Goal: Task Accomplishment & Management: Manage account settings

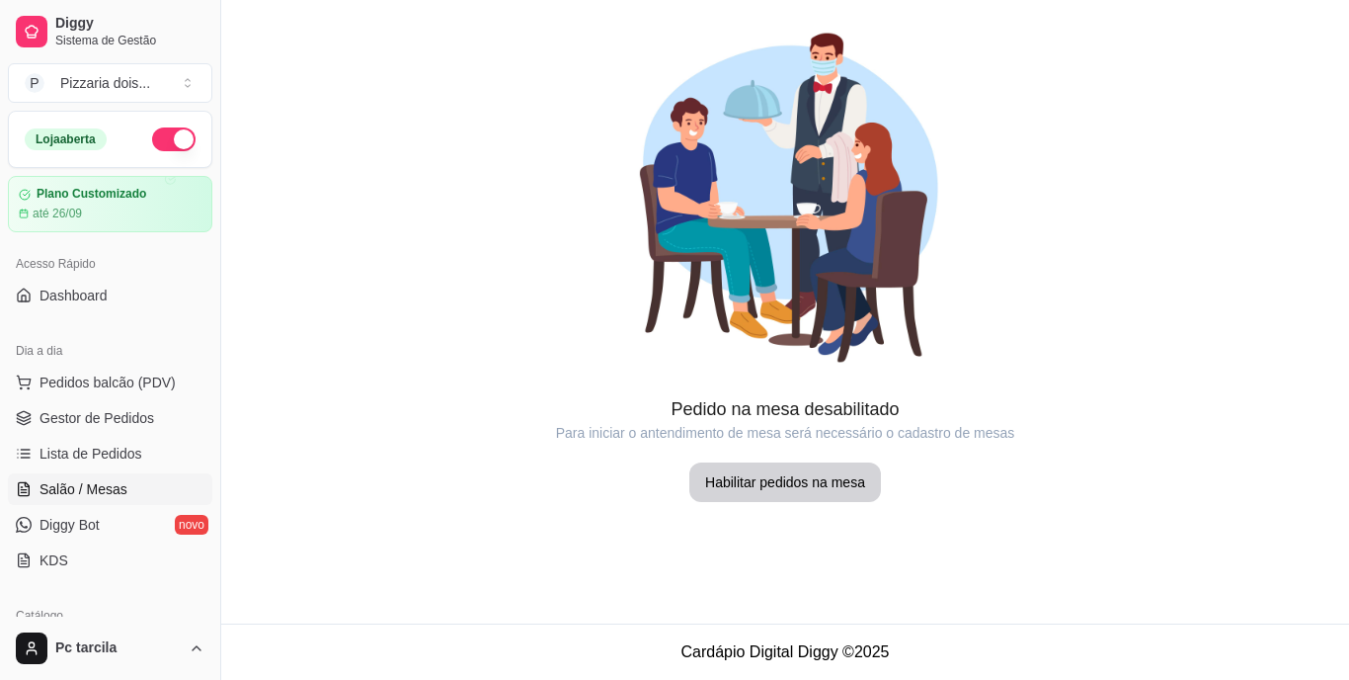
click at [103, 444] on span "Lista de Pedidos" at bounding box center [91, 454] width 103 height 20
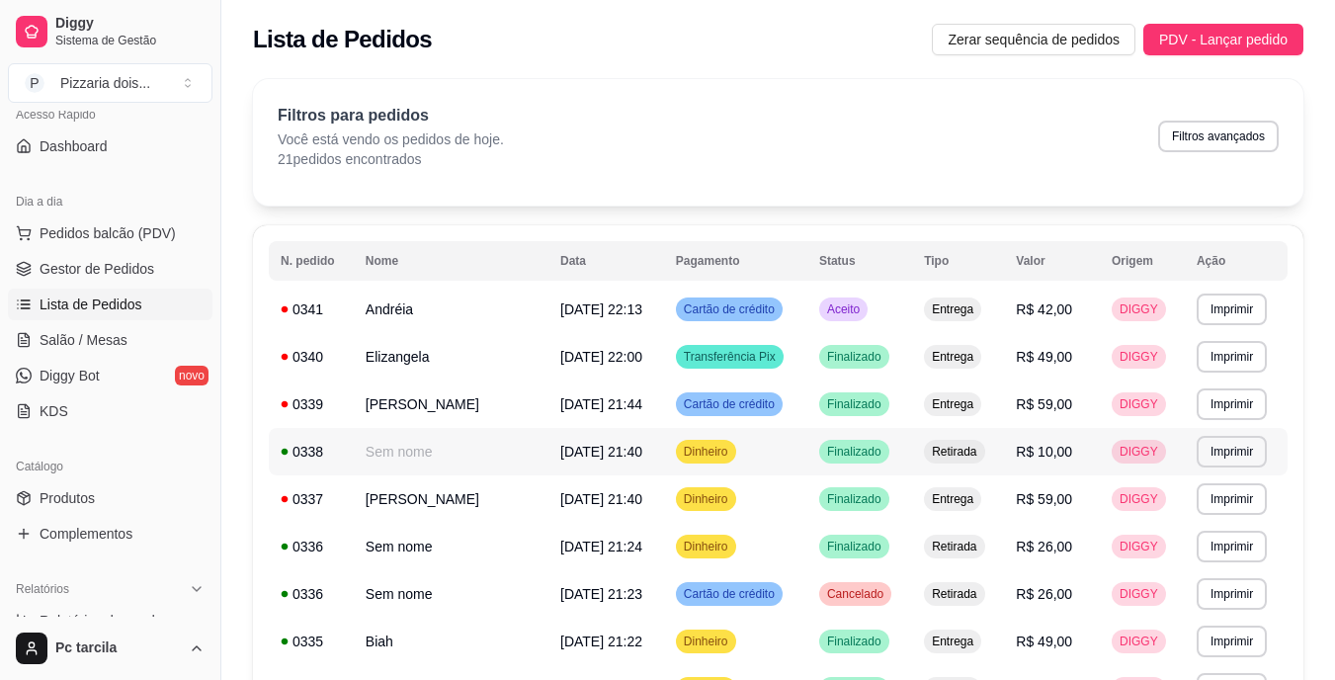
click at [560, 455] on span "[DATE] 21:40" at bounding box center [601, 452] width 82 height 16
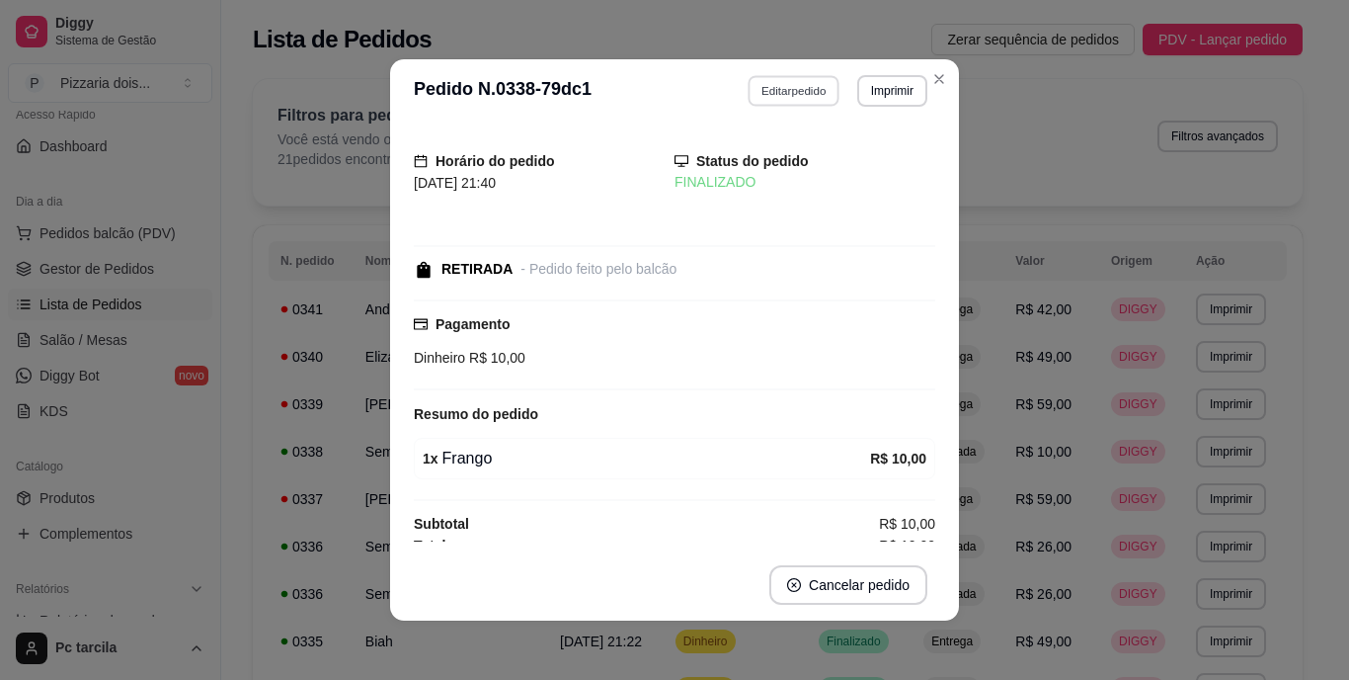
click at [779, 104] on button "Editar pedido" at bounding box center [795, 90] width 92 height 31
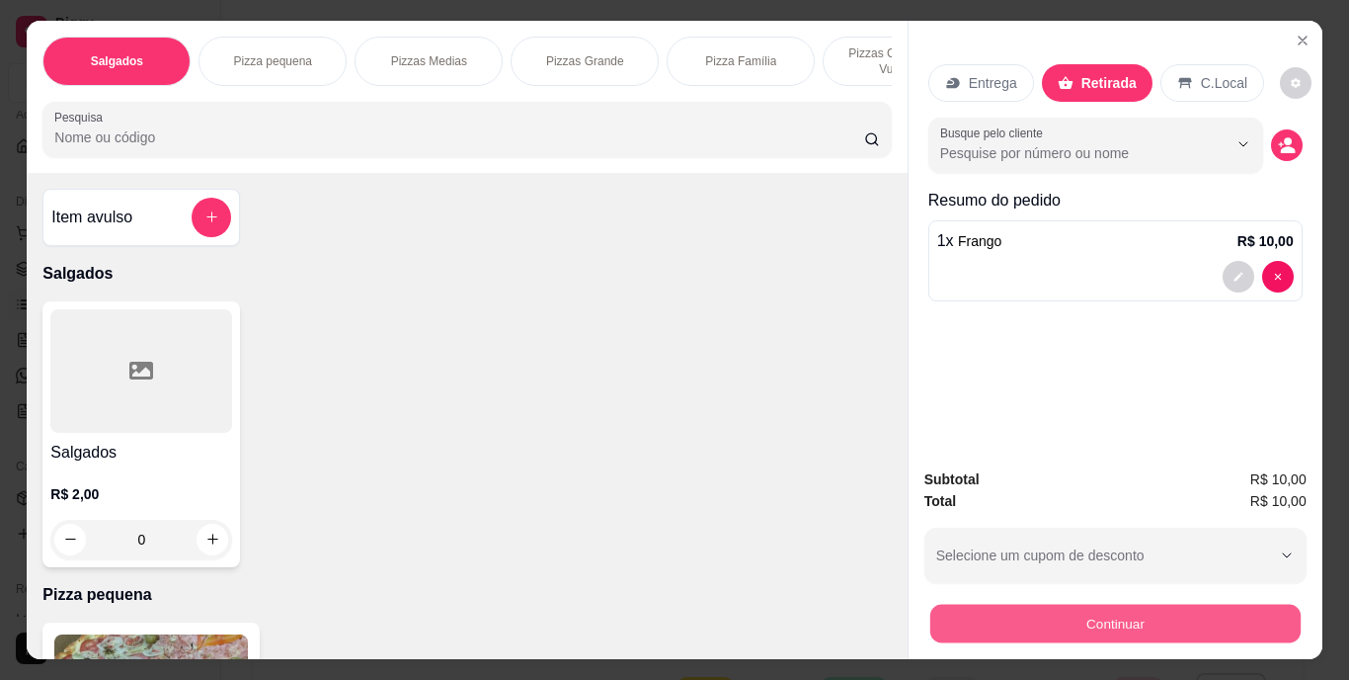
click at [1109, 606] on button "Continuar" at bounding box center [1115, 624] width 370 height 39
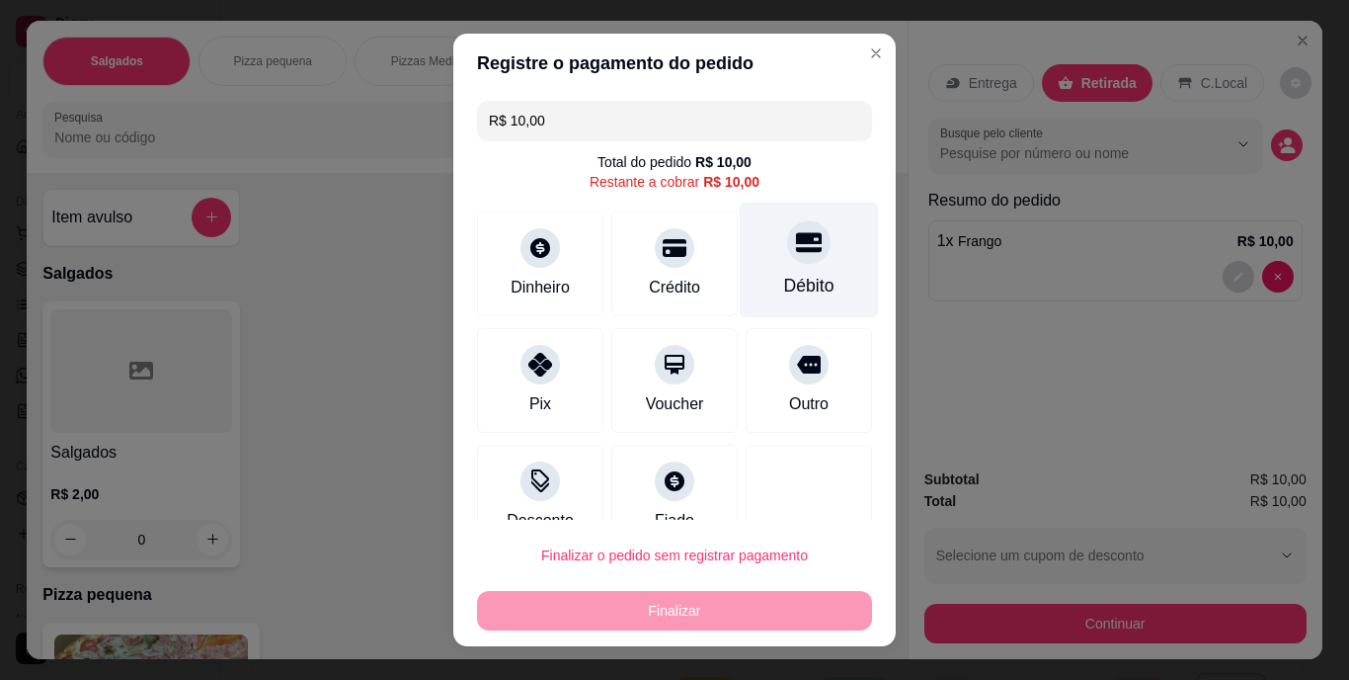
click at [784, 280] on div "Débito" at bounding box center [809, 287] width 50 height 26
type input "R$ 0,00"
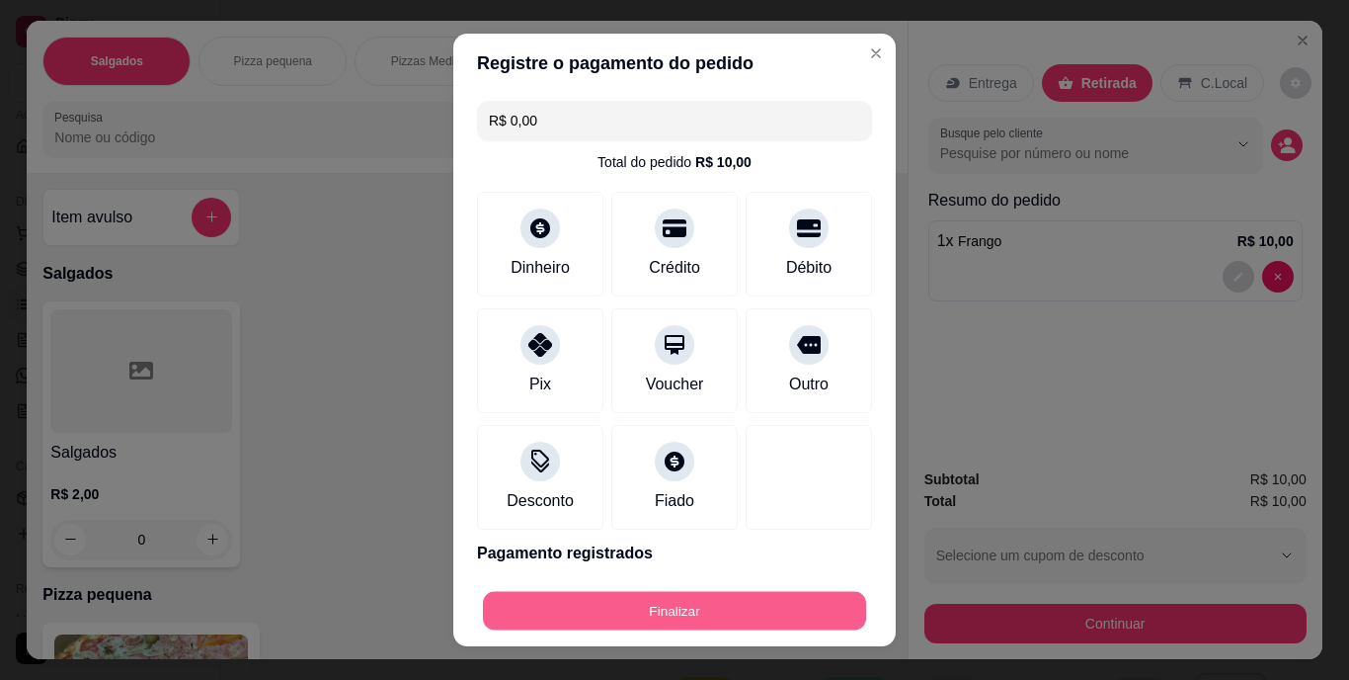
click at [727, 596] on button "Finalizar" at bounding box center [674, 610] width 383 height 39
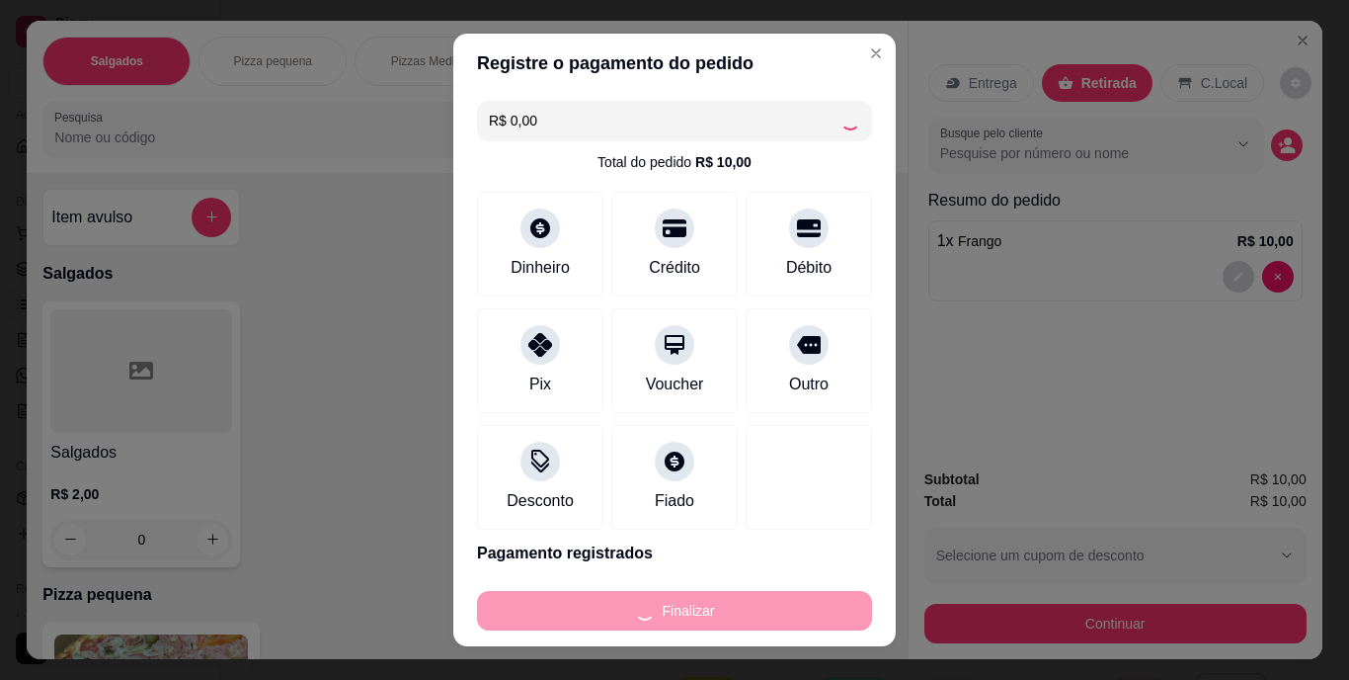
type input "0"
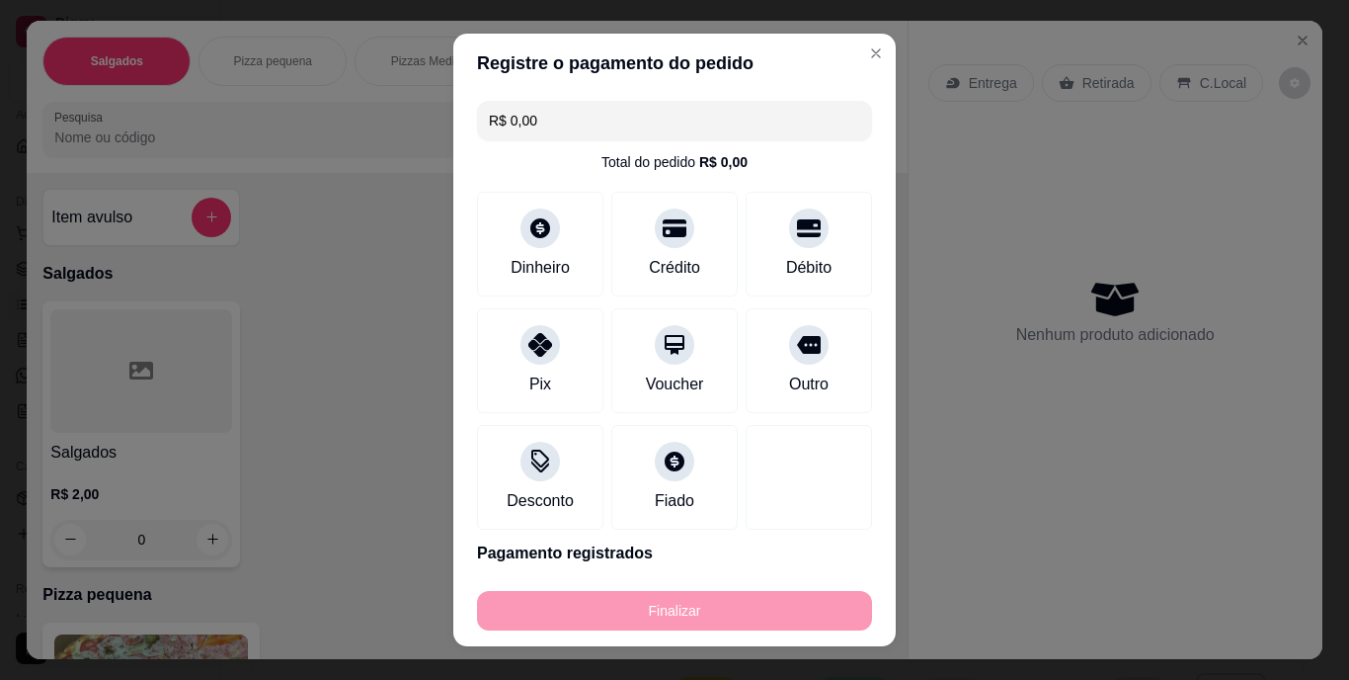
type input "-R$ 10,00"
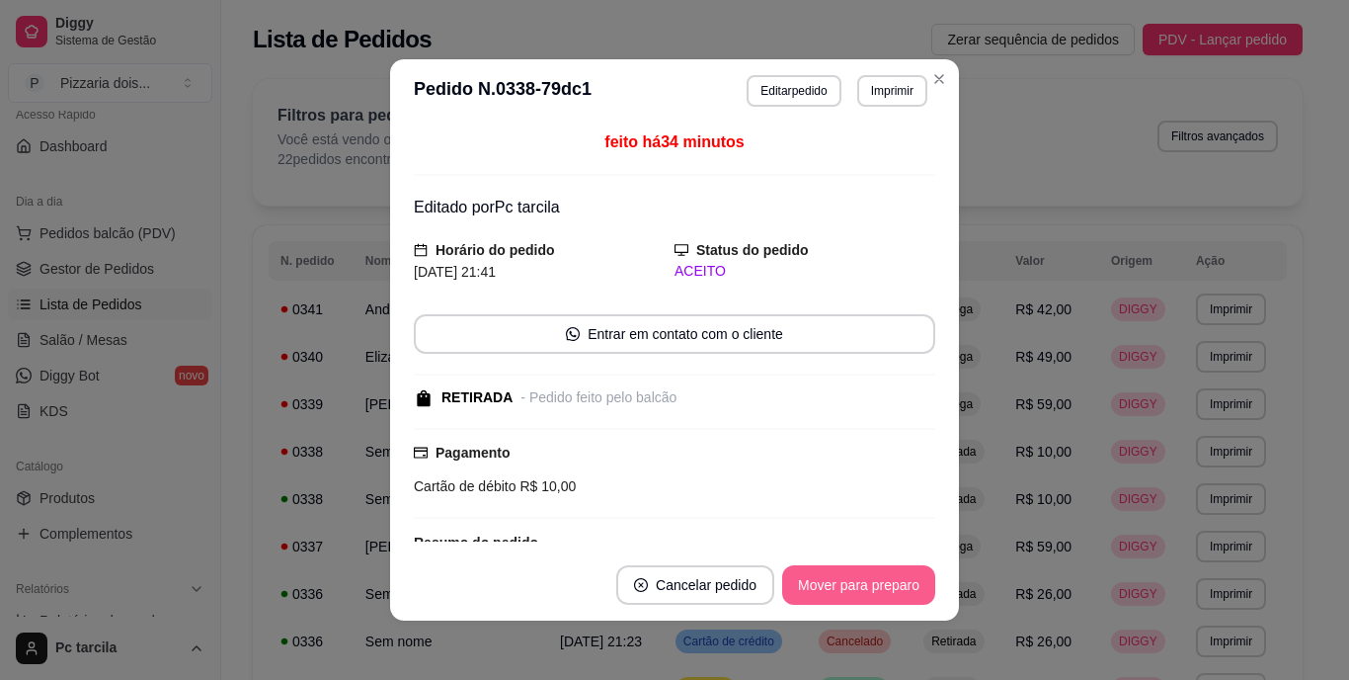
click at [810, 585] on button "Mover para preparo" at bounding box center [858, 585] width 153 height 40
click at [830, 576] on button "Mover para retirada disponível" at bounding box center [826, 585] width 218 height 40
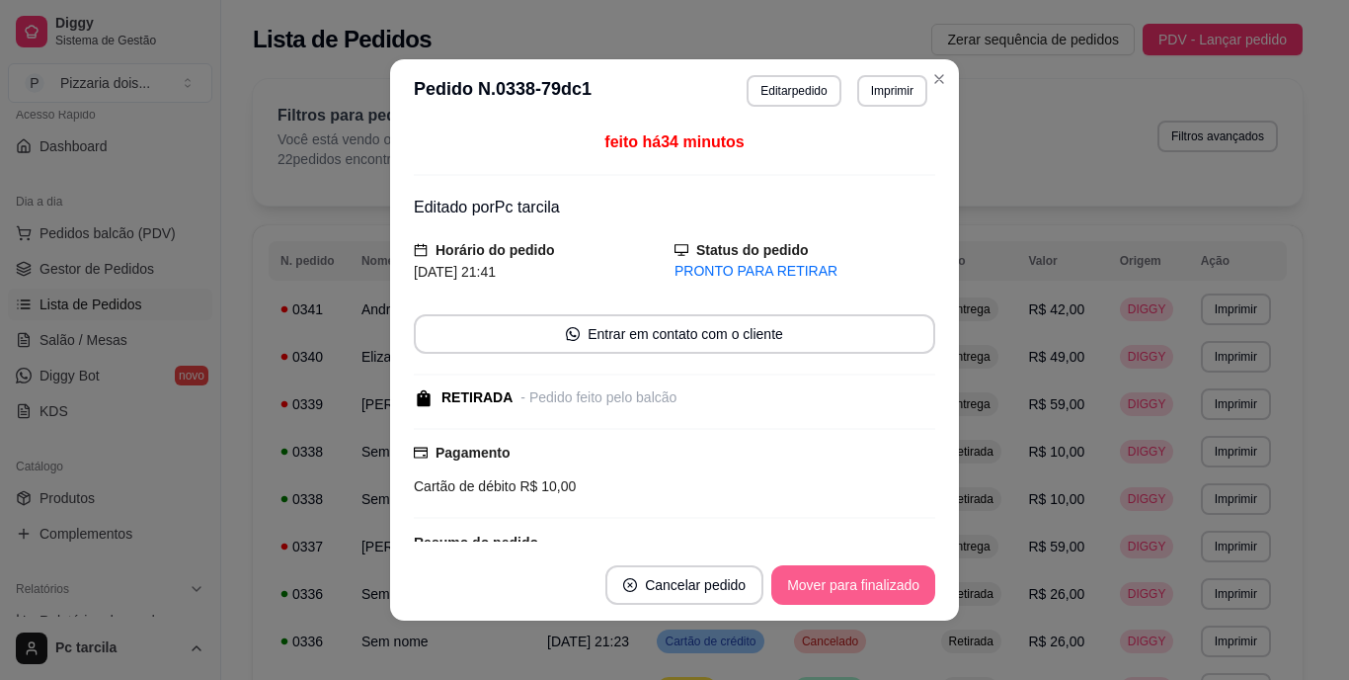
click at [877, 581] on button "Mover para finalizado" at bounding box center [853, 585] width 164 height 40
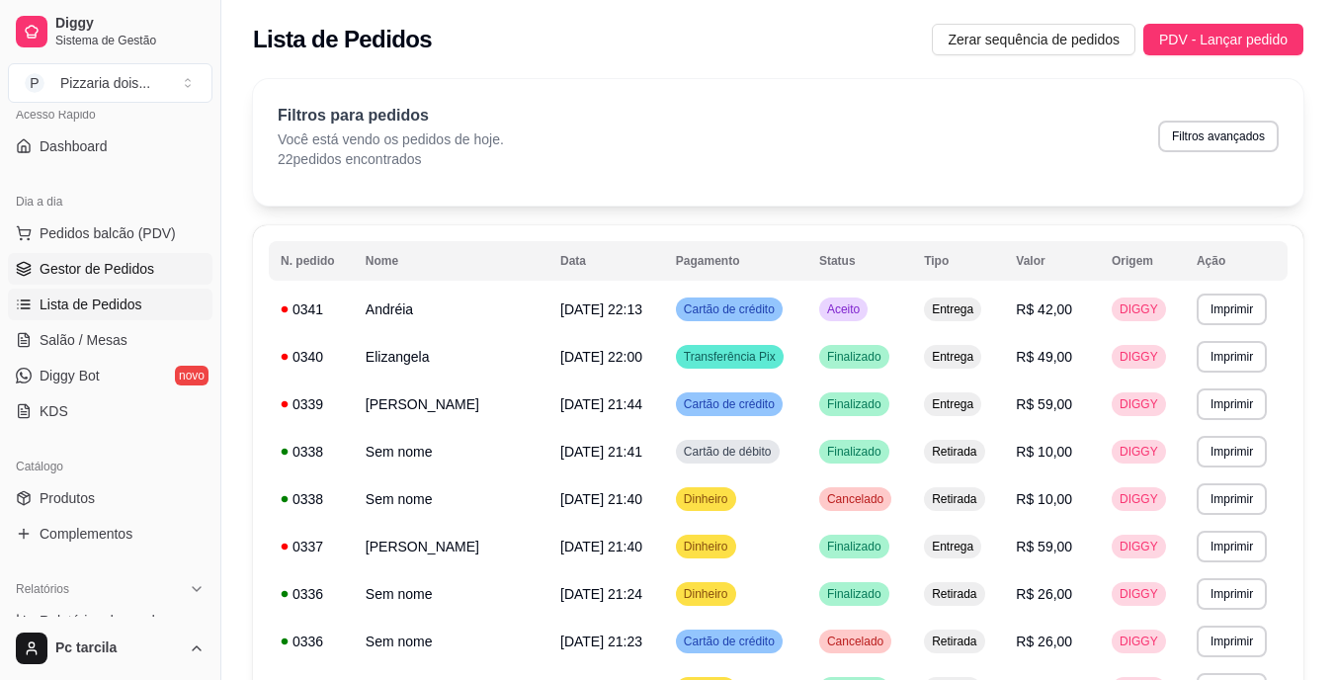
click at [16, 257] on link "Gestor de Pedidos" at bounding box center [110, 269] width 204 height 32
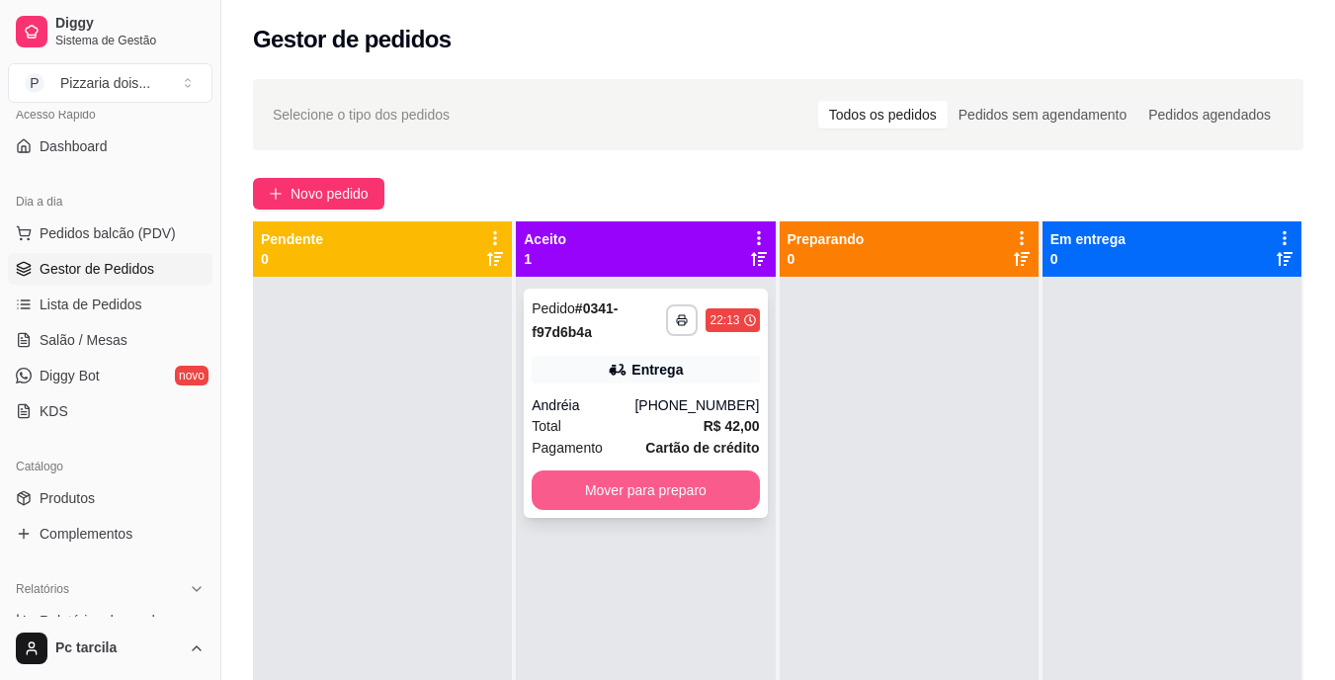
click at [702, 498] on button "Mover para preparo" at bounding box center [644, 490] width 227 height 40
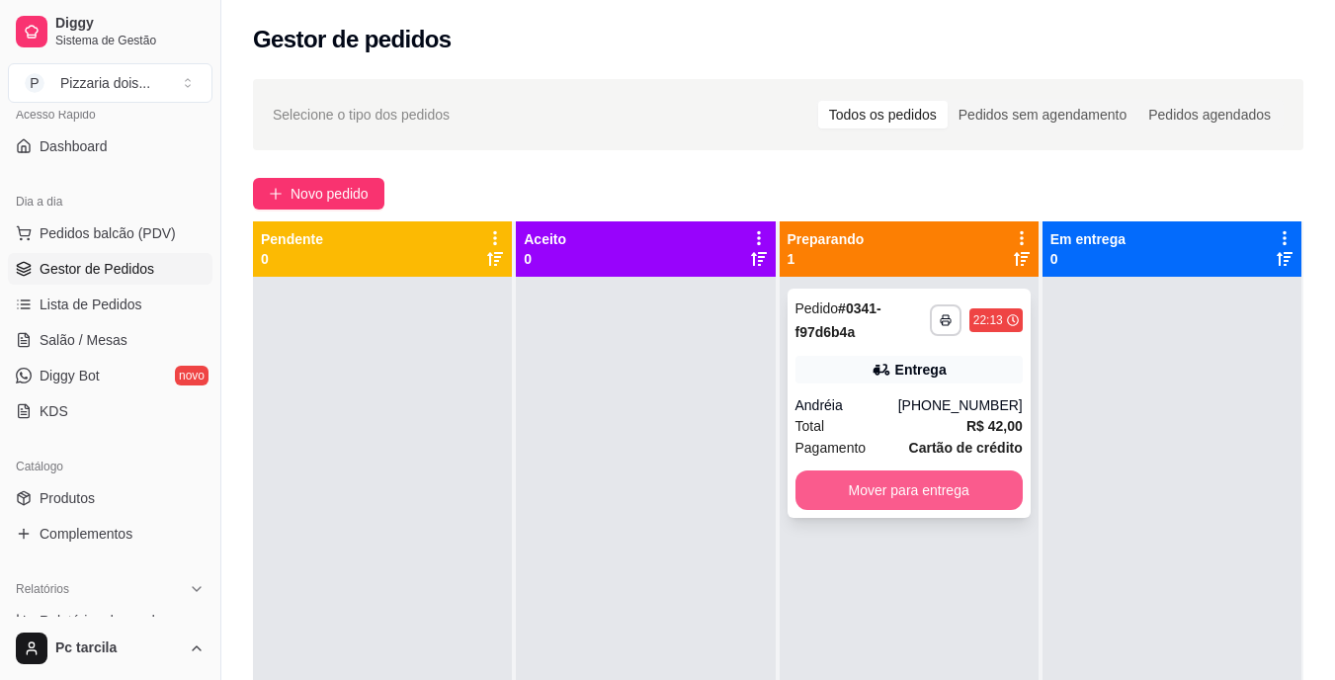
click at [916, 499] on button "Mover para entrega" at bounding box center [908, 490] width 227 height 40
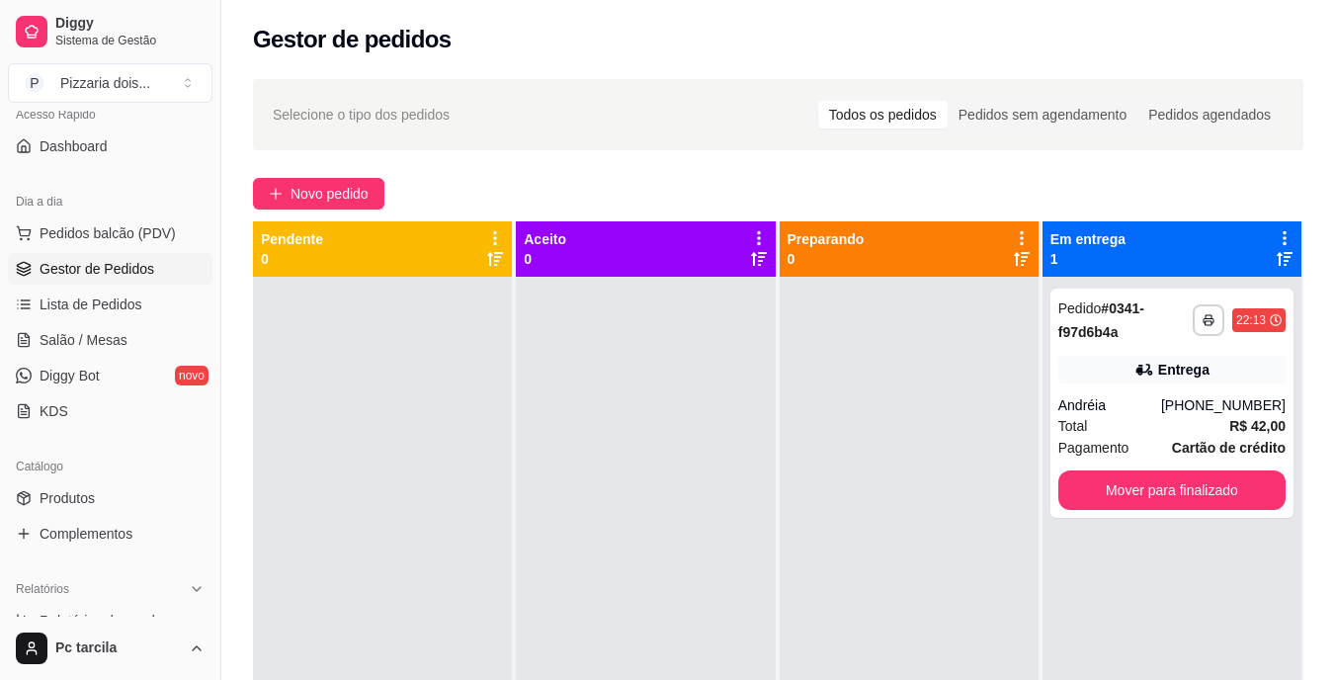
click at [807, 392] on div at bounding box center [908, 617] width 259 height 680
click at [1250, 475] on button "Mover para finalizado" at bounding box center [1171, 490] width 227 height 40
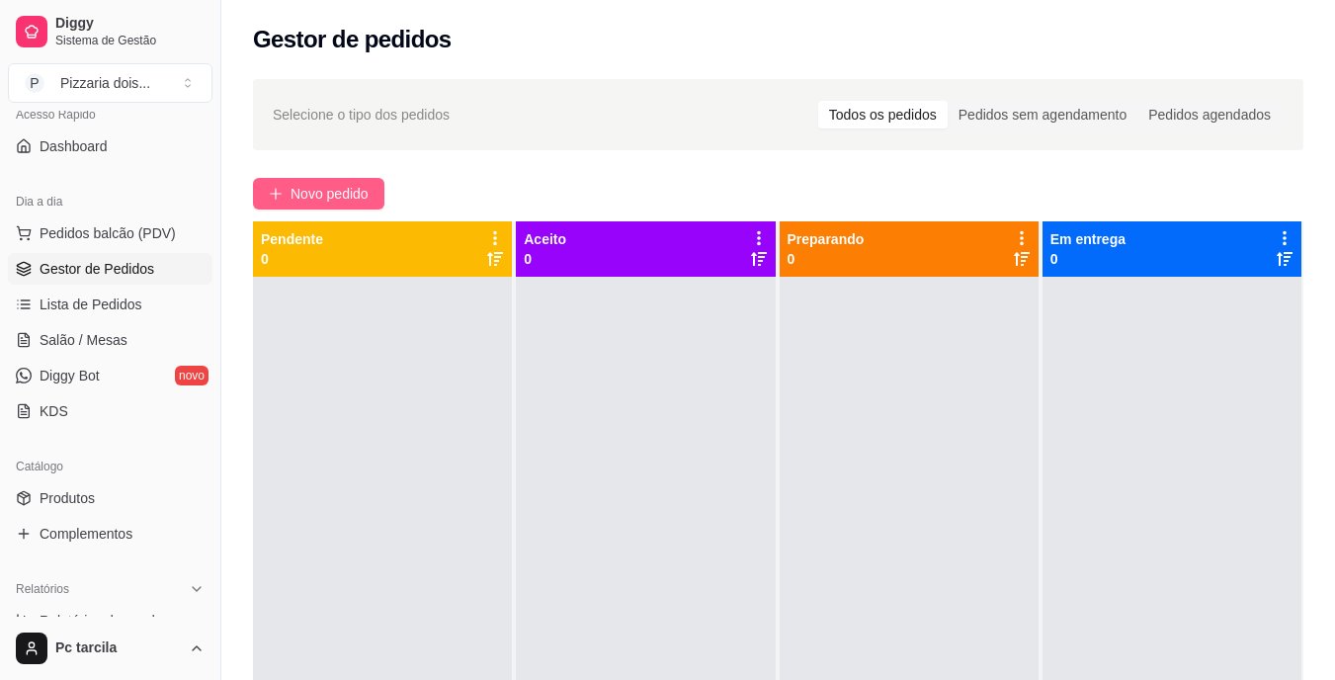
click at [340, 191] on span "Novo pedido" at bounding box center [329, 194] width 78 height 22
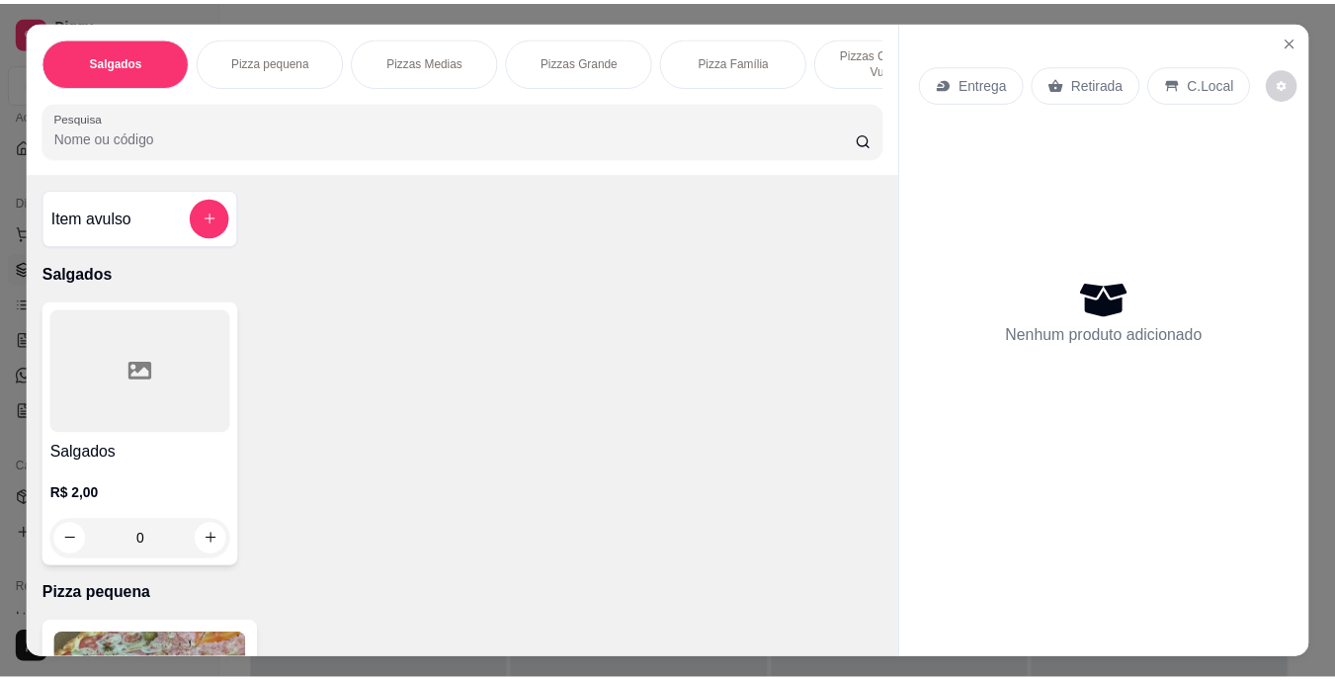
scroll to position [0, 743]
